Goal: Task Accomplishment & Management: Manage account settings

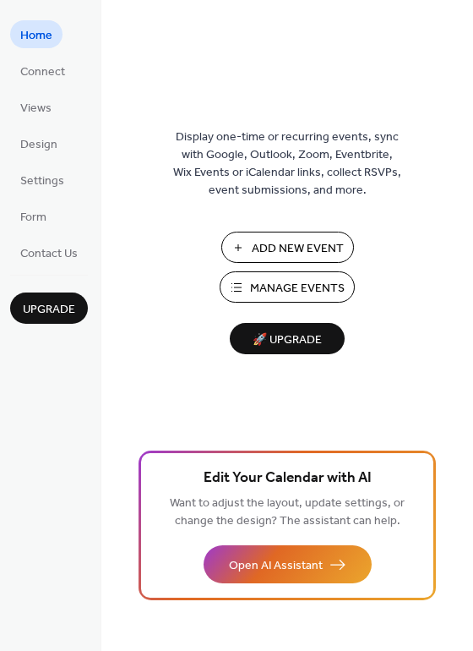
click at [286, 283] on span "Manage Events" at bounding box center [297, 289] width 95 height 18
click at [291, 282] on span "Manage Events" at bounding box center [297, 289] width 95 height 18
click at [294, 288] on span "Manage Events" at bounding box center [297, 289] width 95 height 18
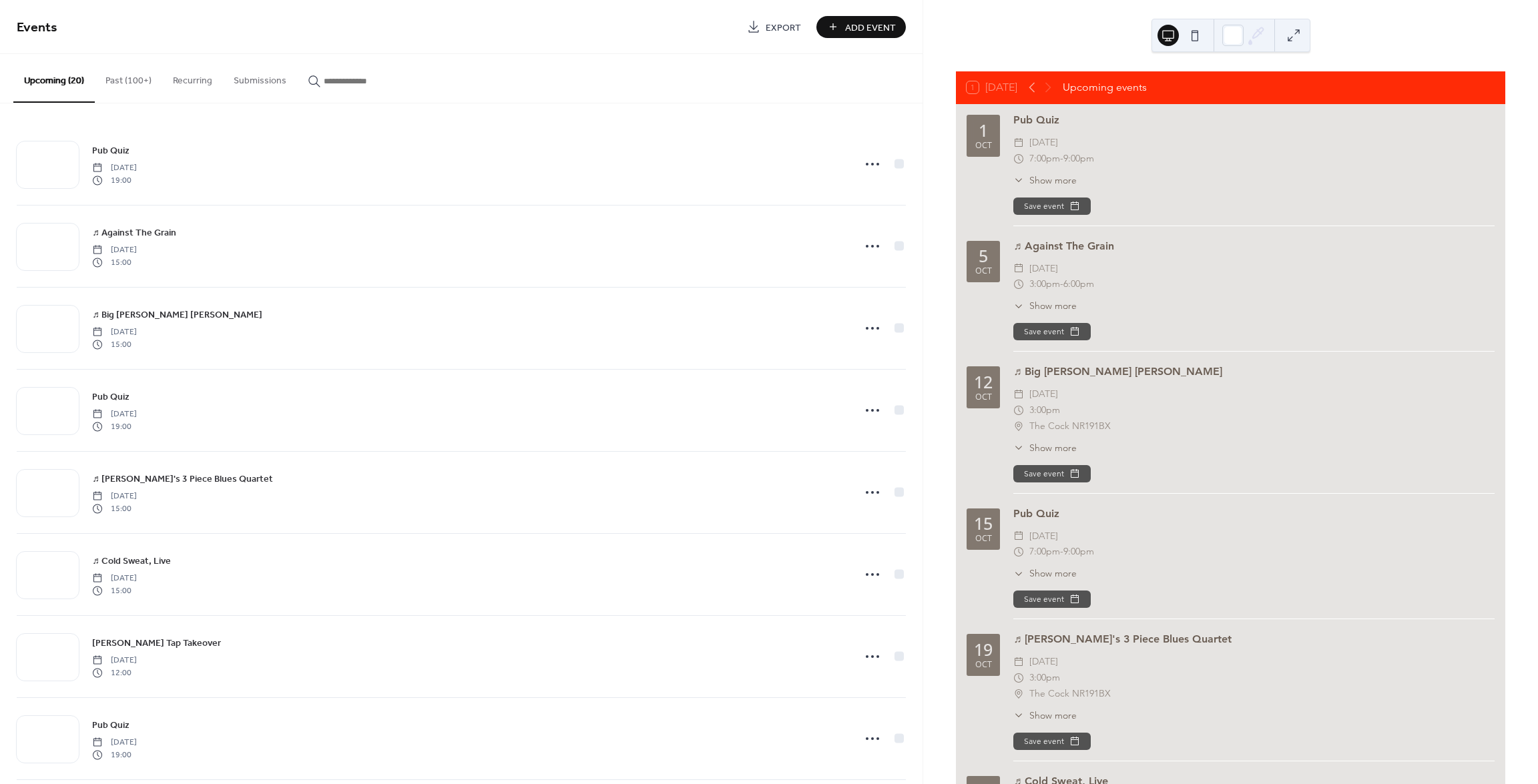
click at [343, 75] on input "button" at bounding box center [363, 81] width 80 height 14
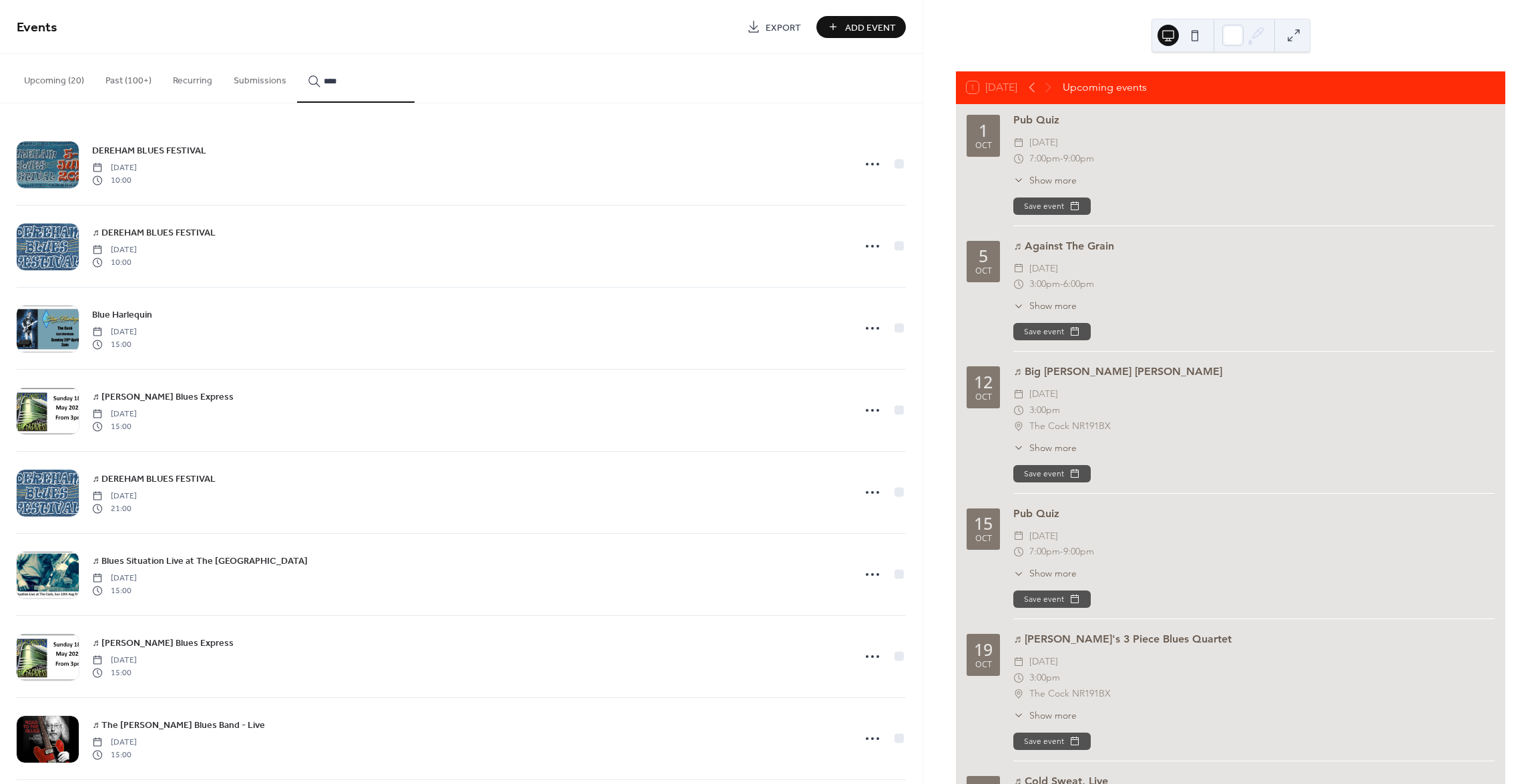
type input "****"
click at [866, 328] on icon at bounding box center [872, 328] width 21 height 21
click at [842, 355] on span "Edit" at bounding box center [839, 355] width 15 height 14
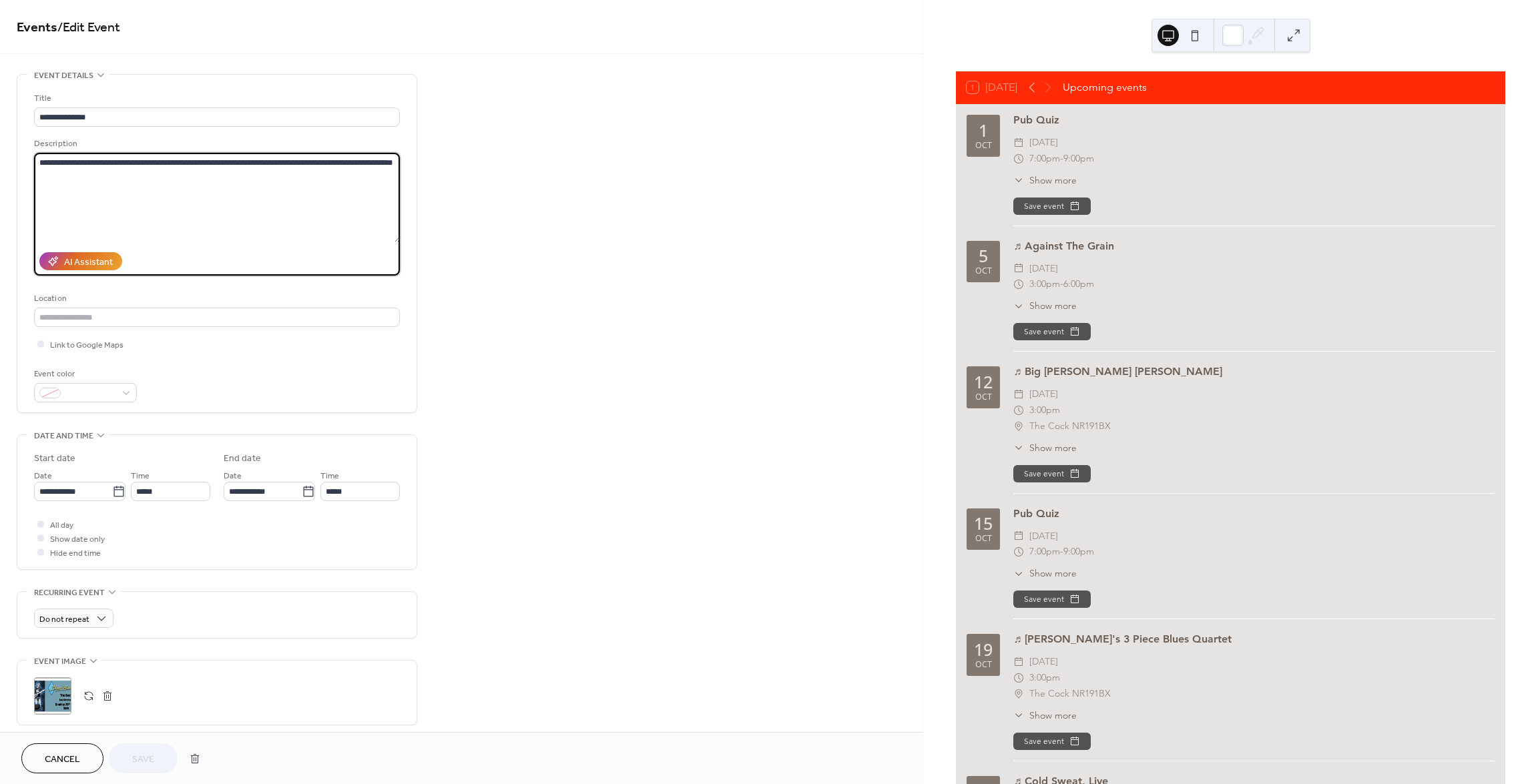
drag, startPoint x: 81, startPoint y: 176, endPoint x: 24, endPoint y: 152, distance: 61.8
click at [24, 152] on div "**********" at bounding box center [217, 244] width 400 height 338
click at [58, 757] on span "Cancel" at bounding box center [62, 760] width 36 height 14
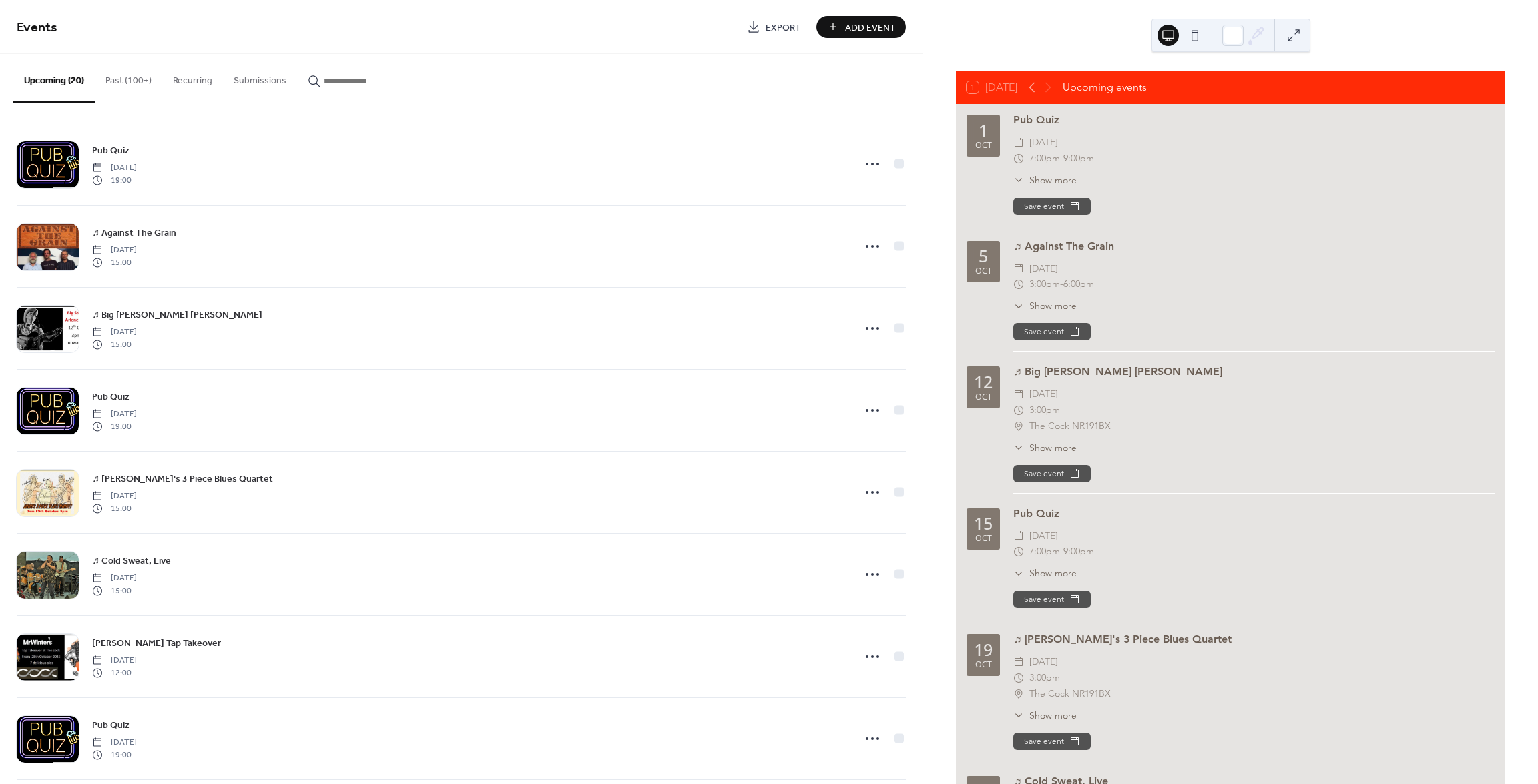
click at [359, 80] on input "button" at bounding box center [363, 81] width 80 height 14
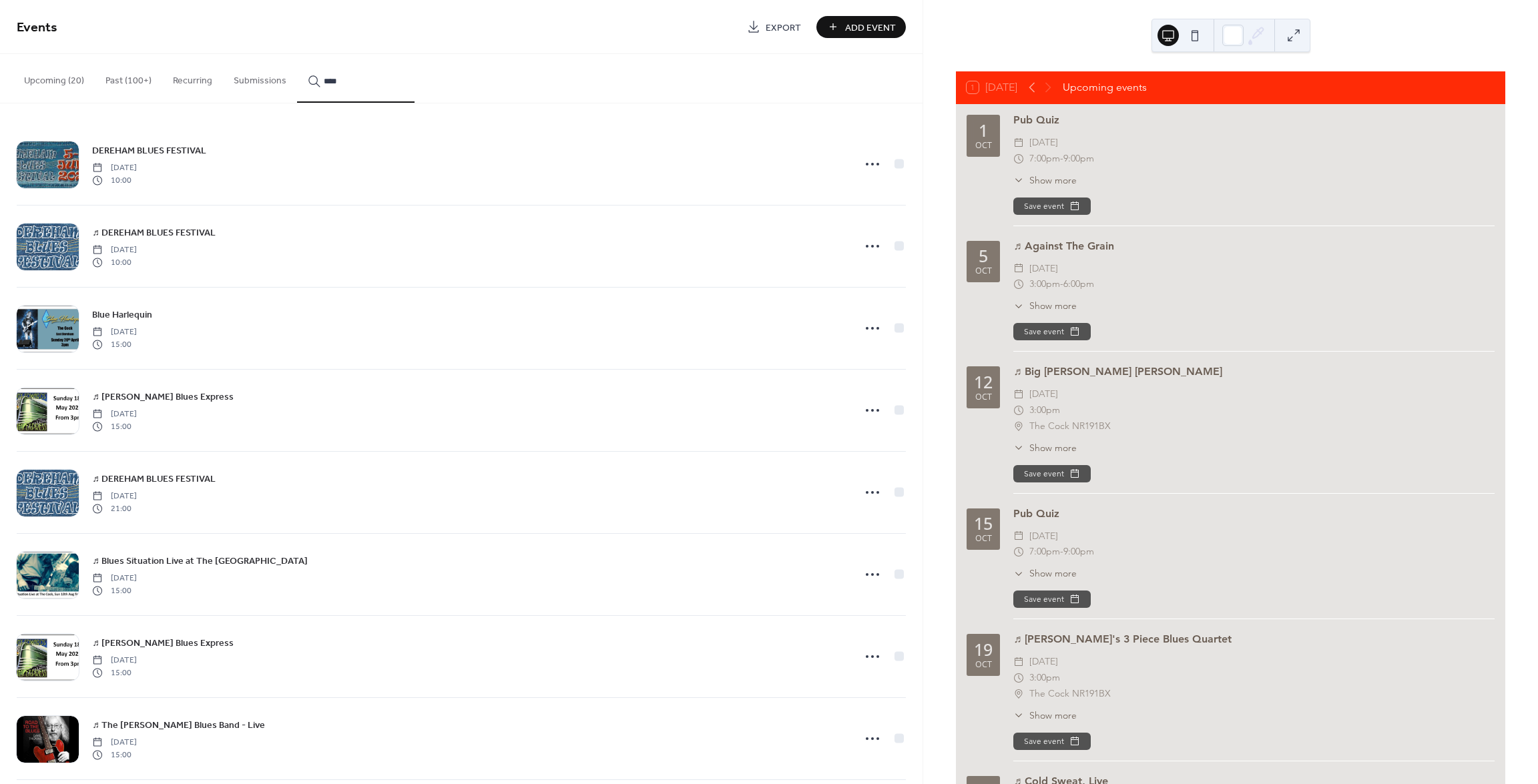
type input "****"
click at [123, 313] on span "Blue Harlequin" at bounding box center [122, 316] width 60 height 14
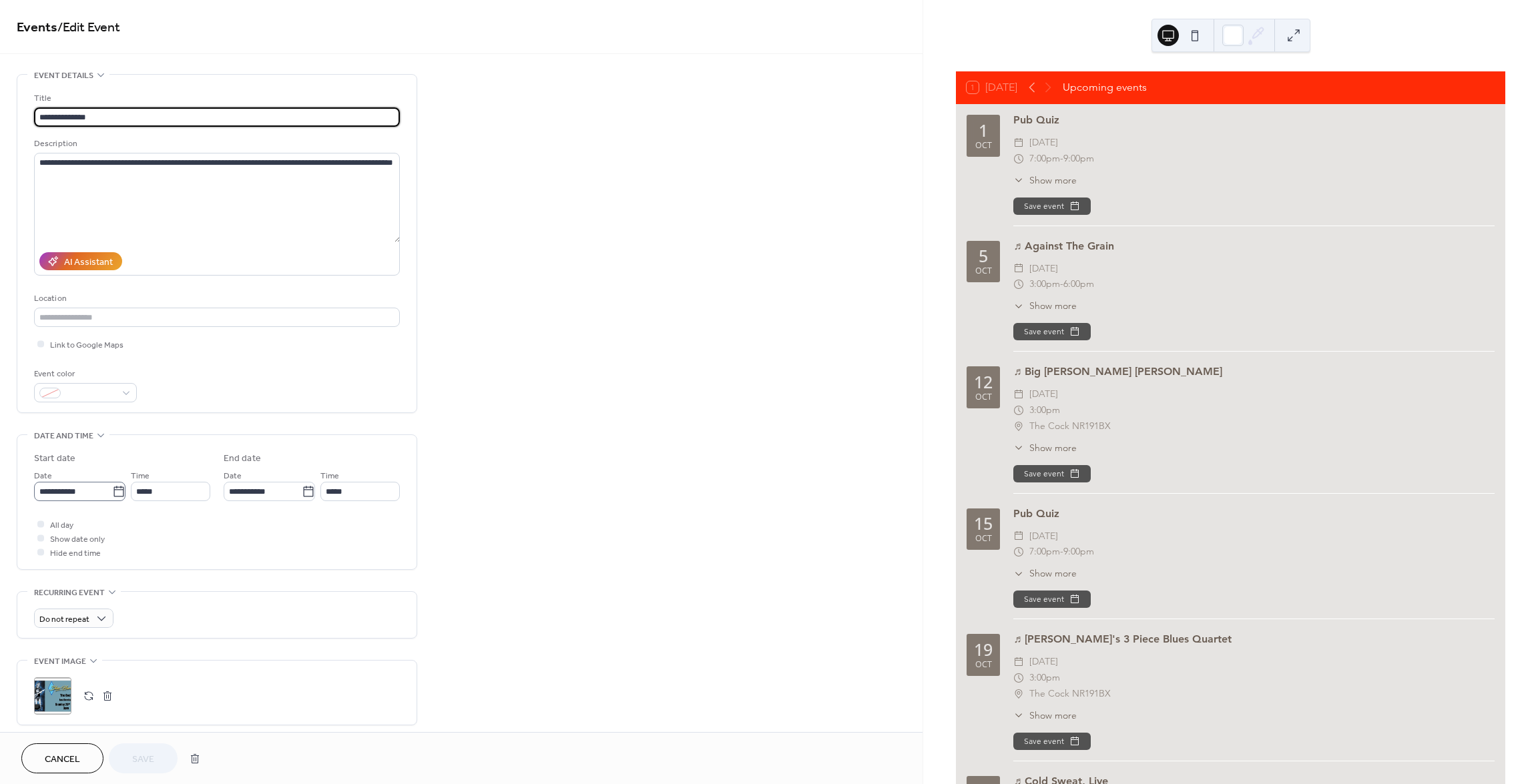
click at [114, 491] on icon at bounding box center [118, 492] width 13 height 13
click at [112, 491] on input "**********" at bounding box center [73, 491] width 78 height 20
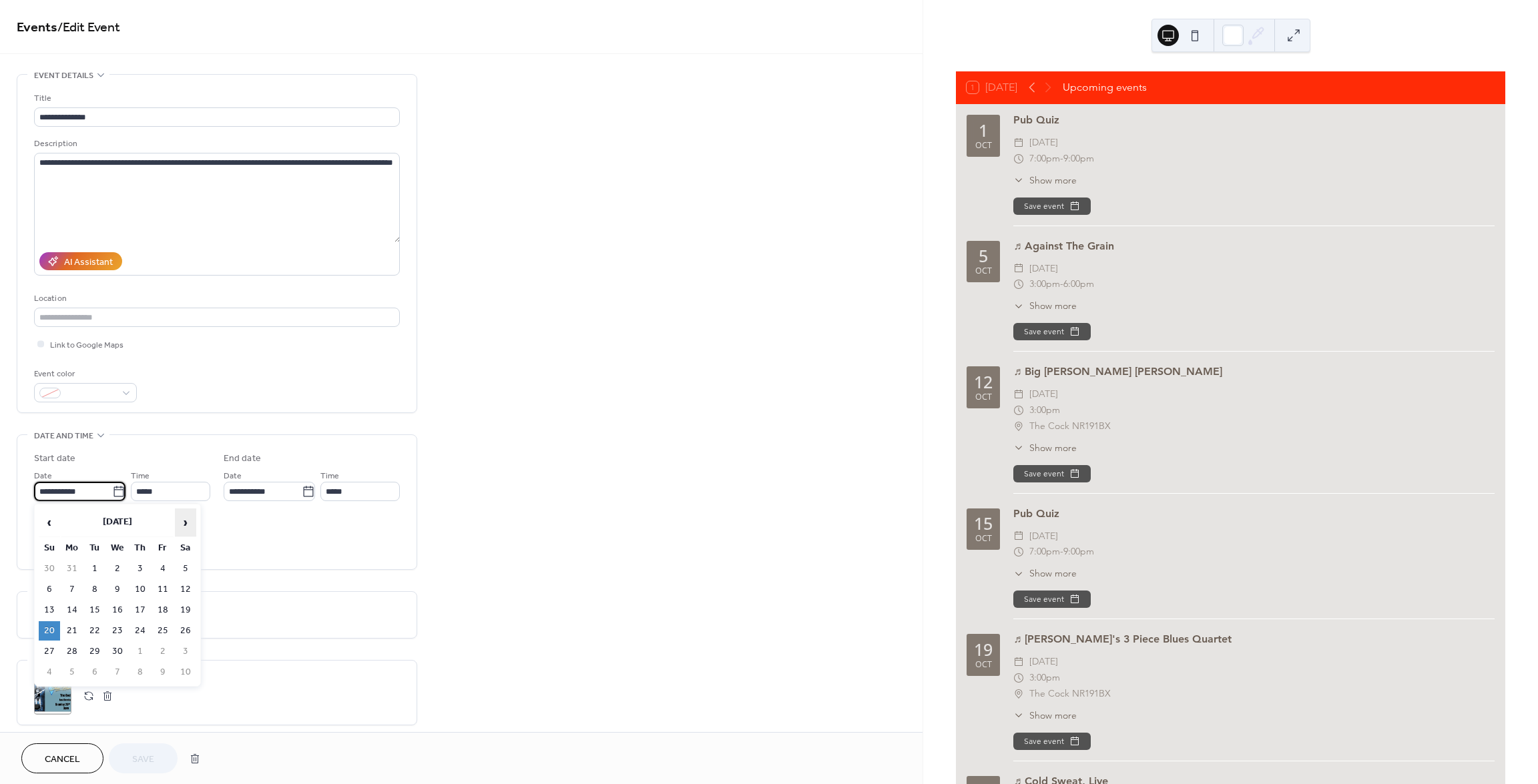
click at [188, 525] on span "›" at bounding box center [185, 523] width 20 height 27
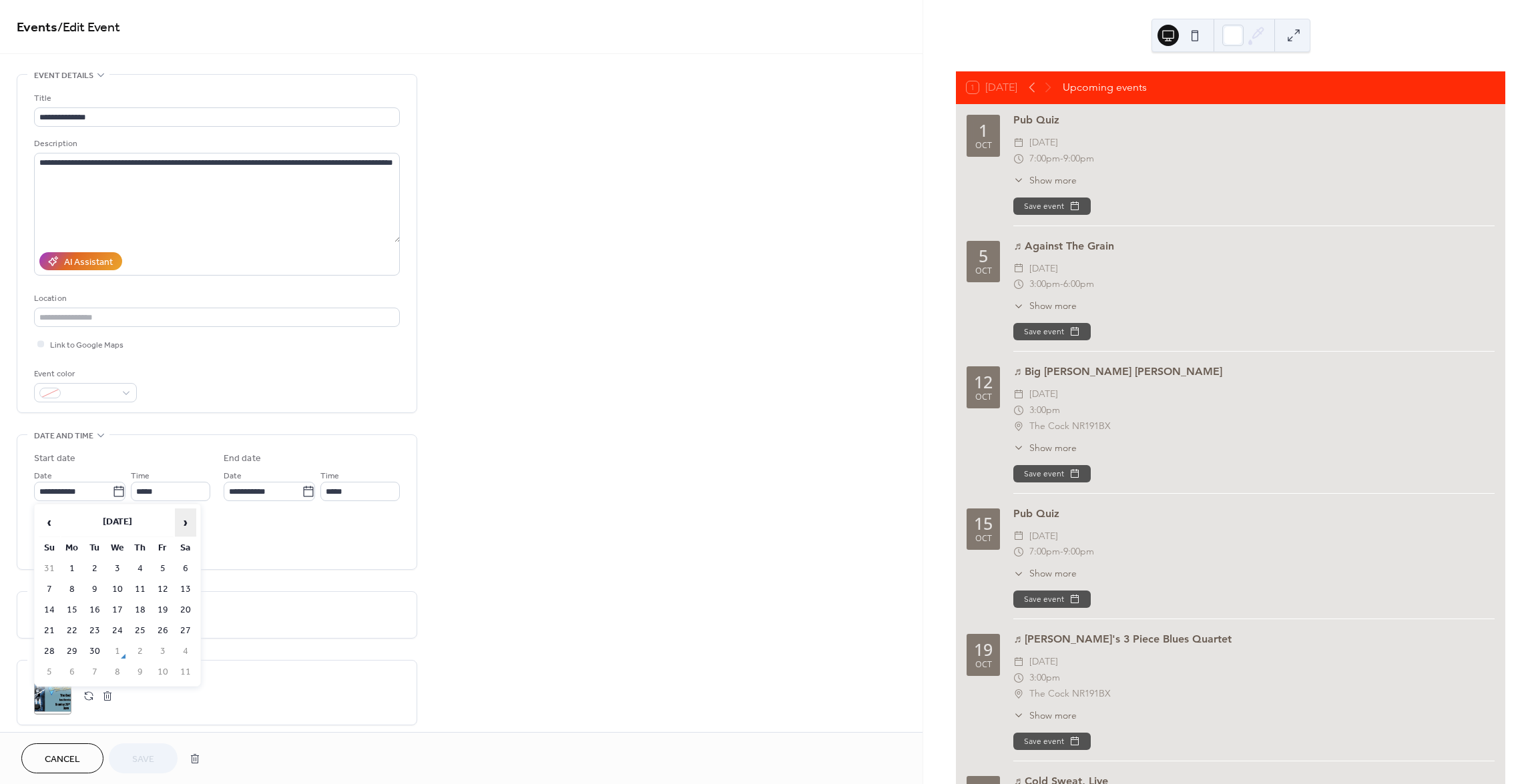
click at [188, 525] on span "›" at bounding box center [185, 523] width 20 height 27
click at [47, 608] on td "9" at bounding box center [49, 610] width 21 height 20
type input "**********"
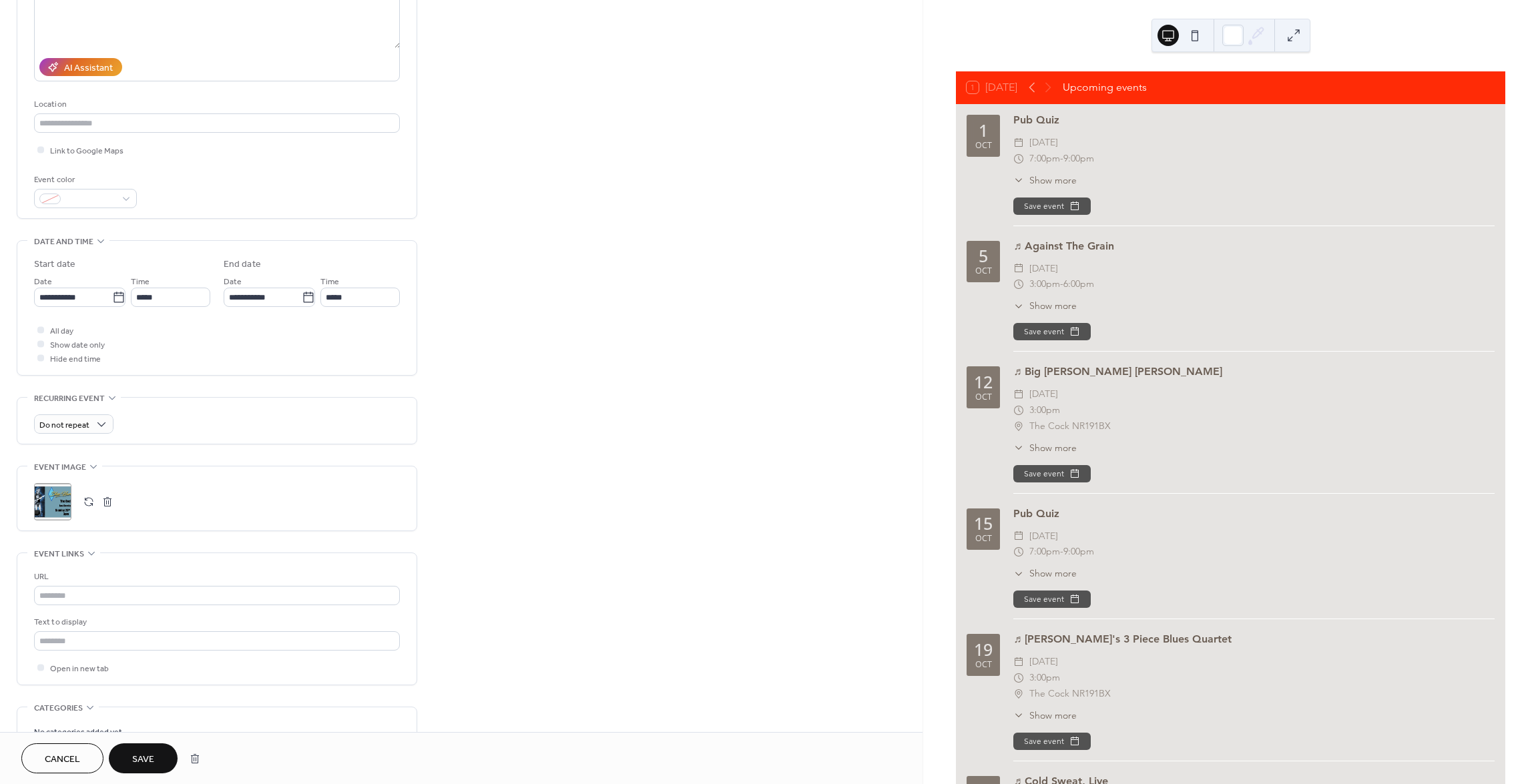
scroll to position [267, 0]
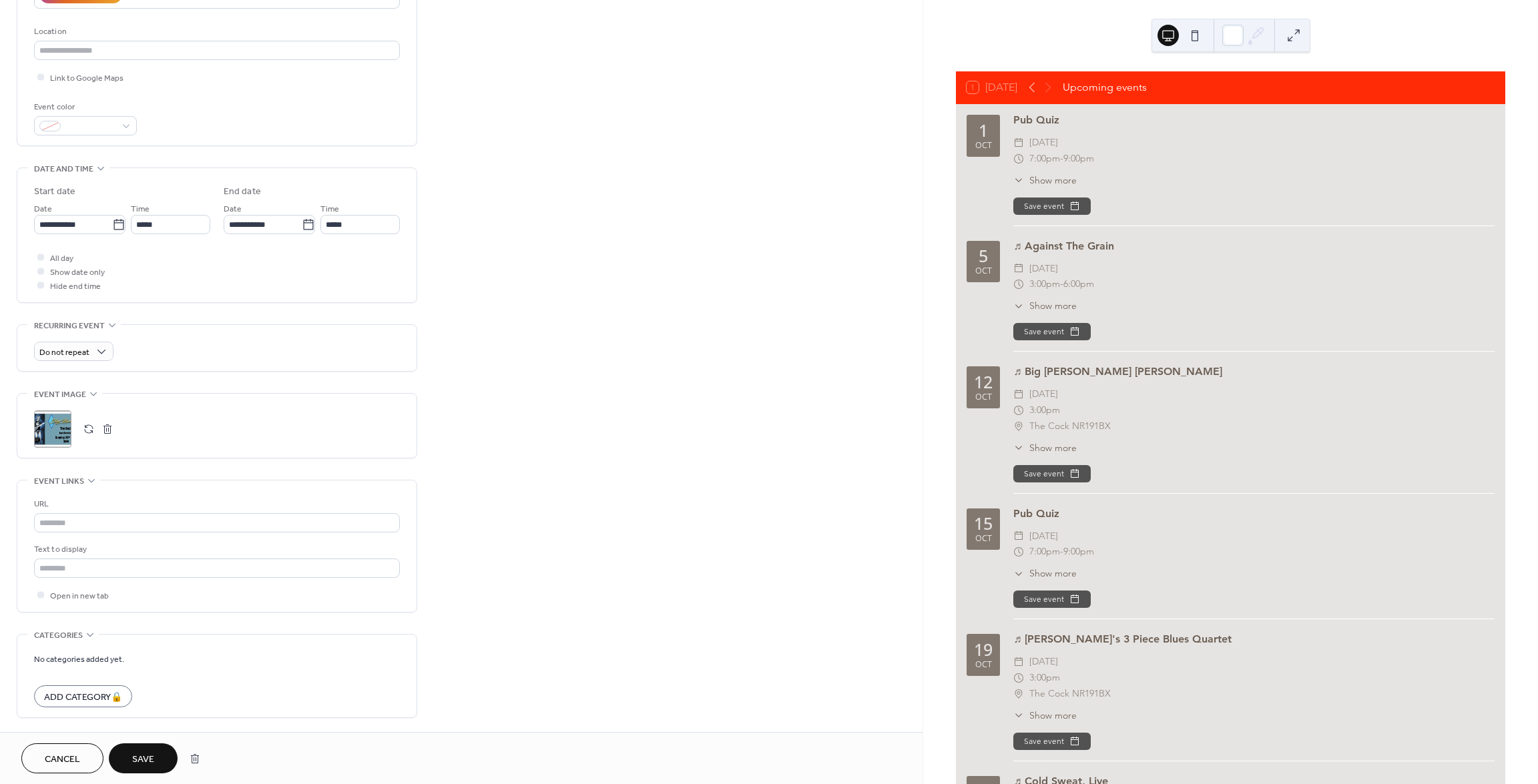
click at [83, 427] on button "button" at bounding box center [89, 430] width 19 height 19
click at [146, 756] on span "Save" at bounding box center [143, 760] width 22 height 14
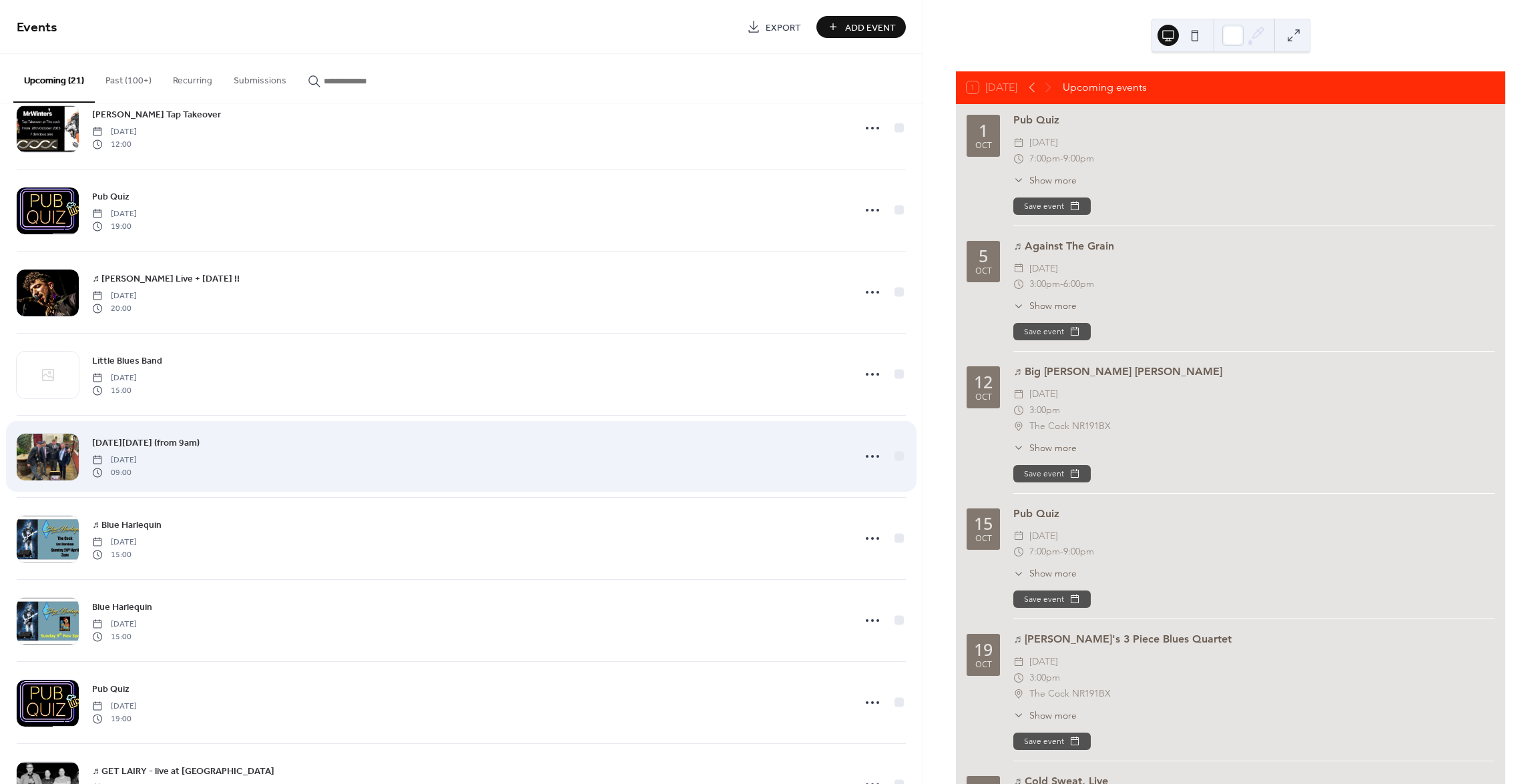
scroll to position [534, 0]
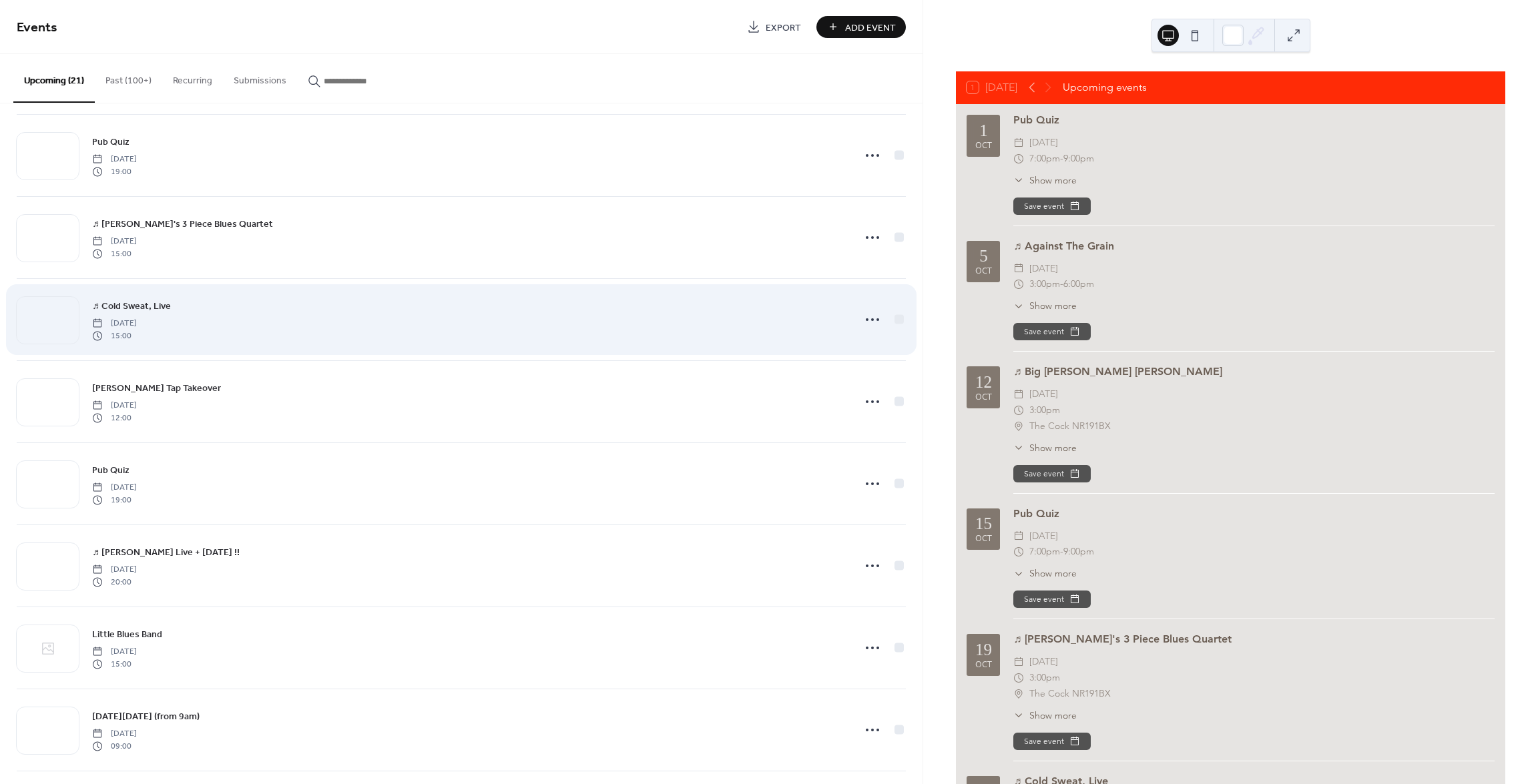
scroll to position [267, 0]
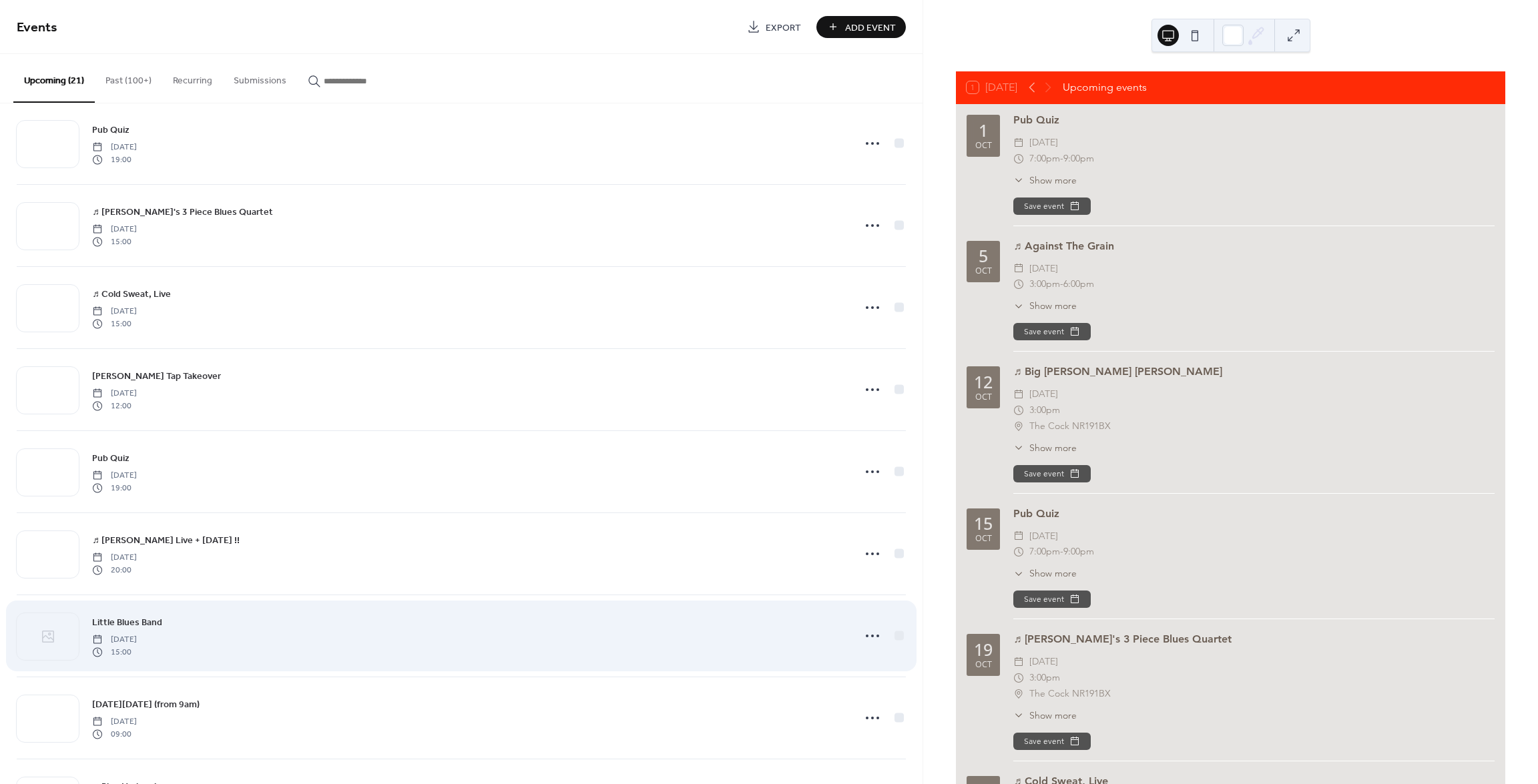
click at [120, 618] on span "Little Blues Band" at bounding box center [127, 623] width 70 height 14
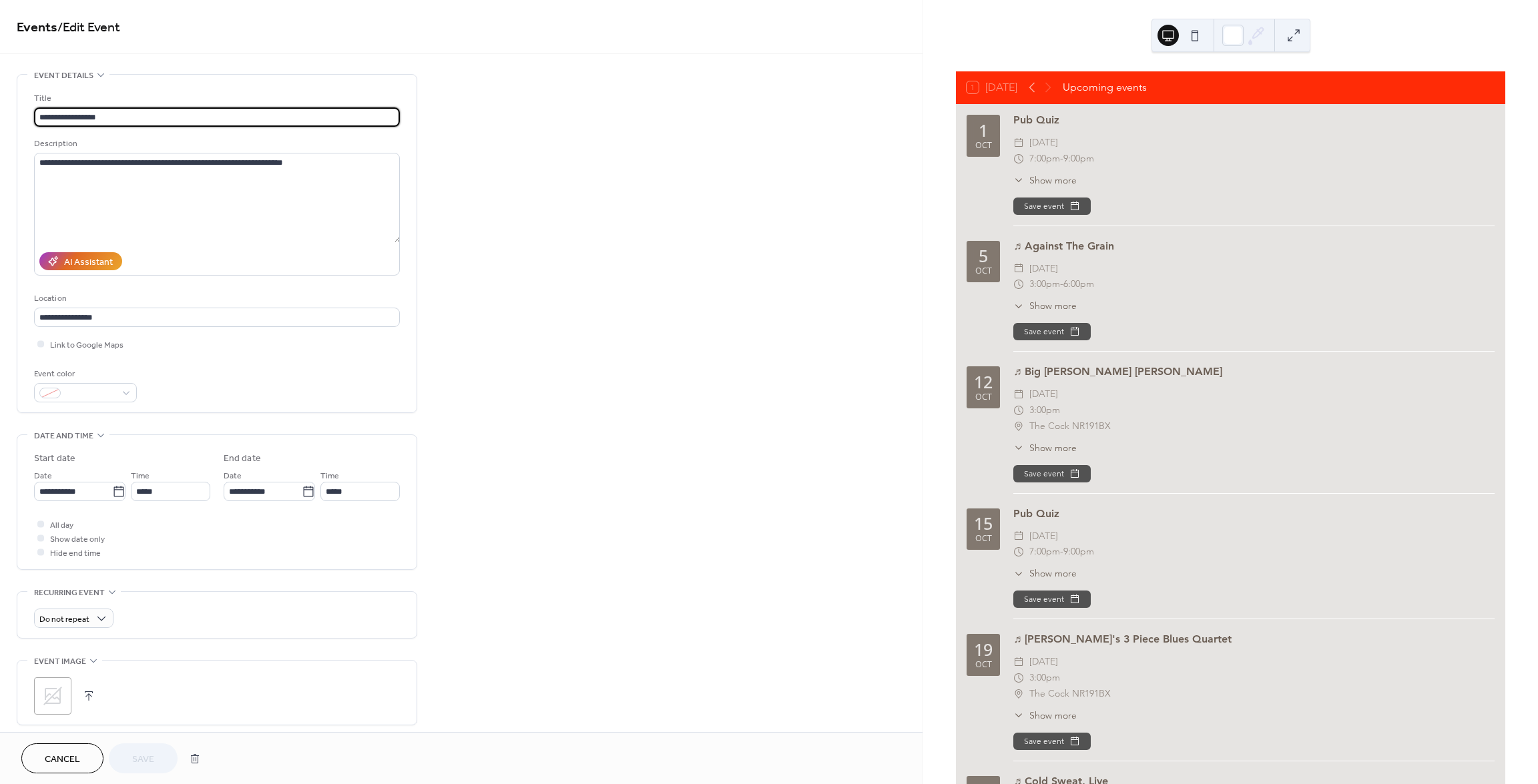
click at [53, 689] on icon at bounding box center [52, 696] width 21 height 21
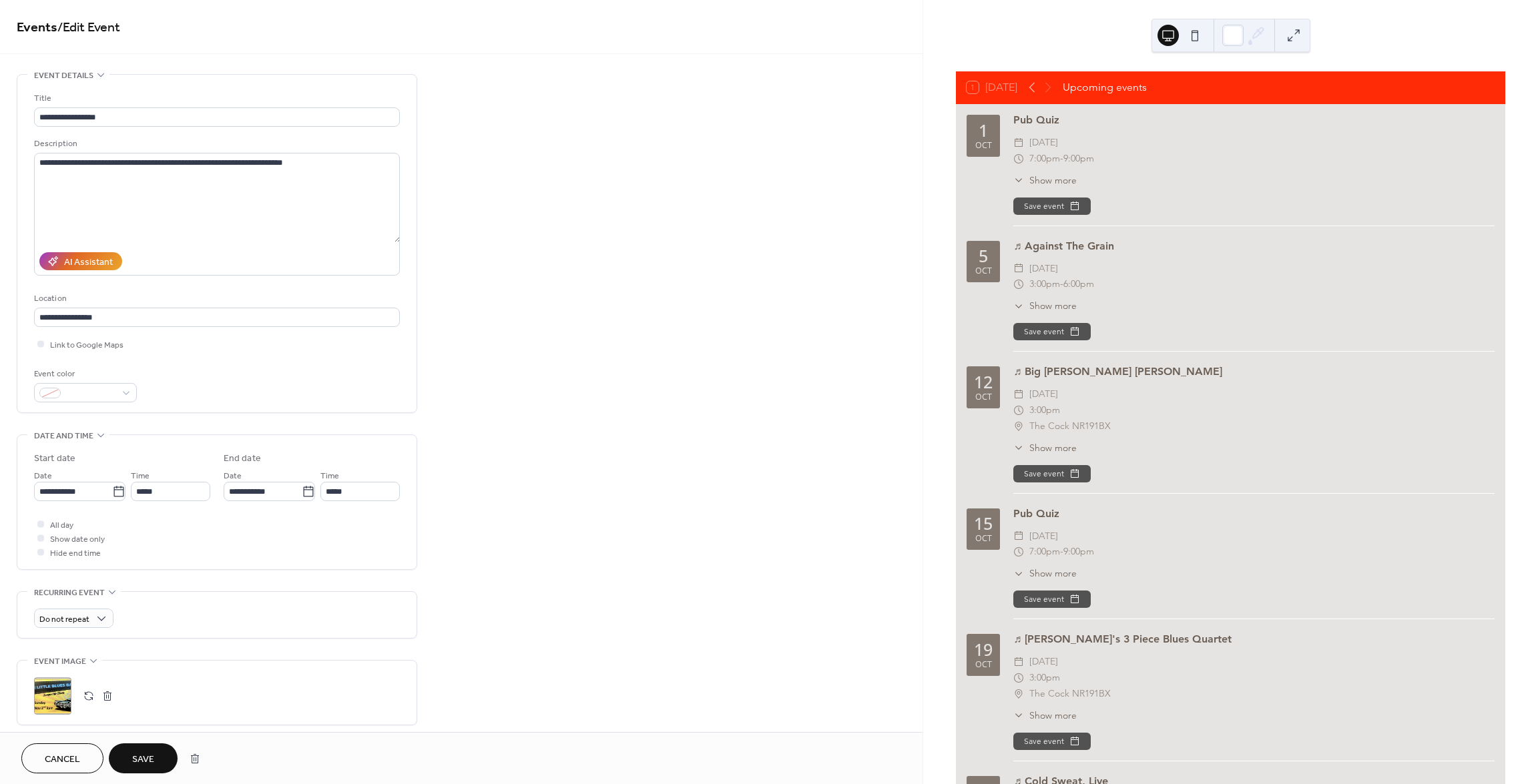
click at [152, 756] on span "Save" at bounding box center [143, 760] width 22 height 14
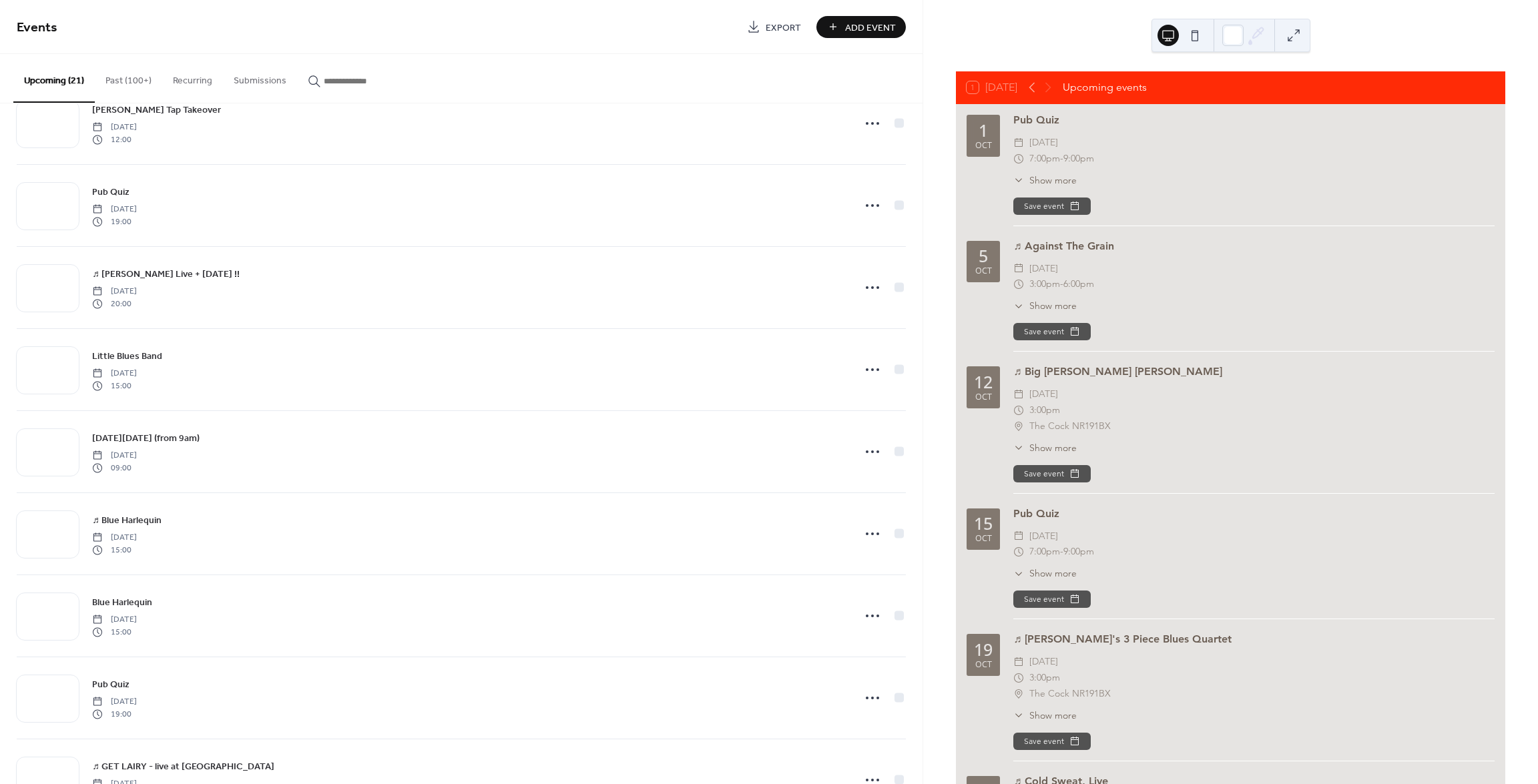
scroll to position [534, 0]
